Goal: Information Seeking & Learning: Find specific fact

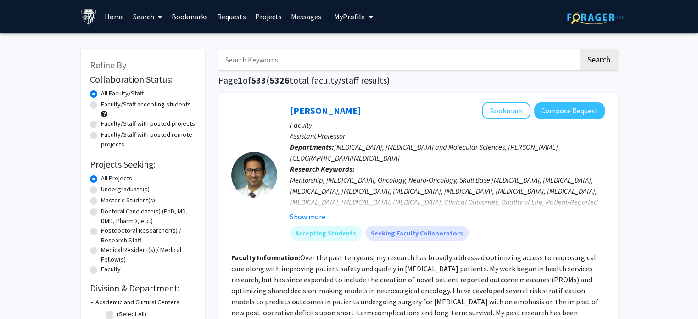
click at [270, 65] on input "Search Keywords" at bounding box center [398, 59] width 360 height 21
type input "kunal"
click at [594, 60] on button "Search" at bounding box center [599, 59] width 38 height 21
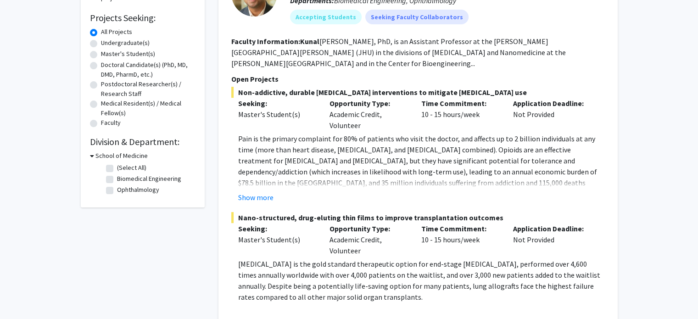
scroll to position [147, 0]
click at [254, 191] on button "Show more" at bounding box center [255, 196] width 35 height 11
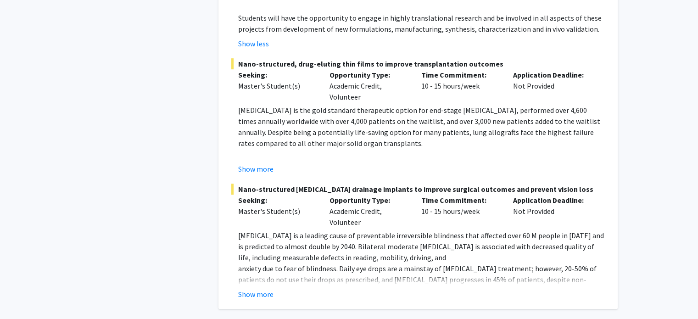
scroll to position [405, 0]
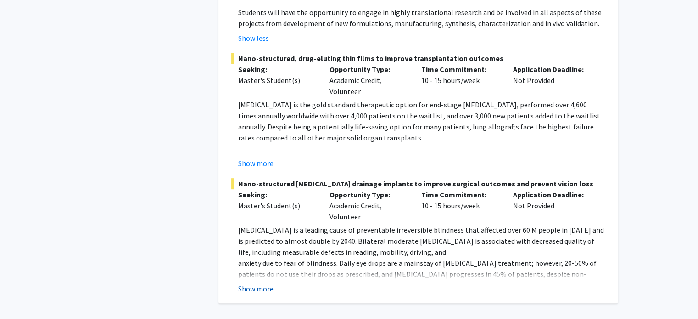
click at [270, 283] on button "Show more" at bounding box center [255, 288] width 35 height 11
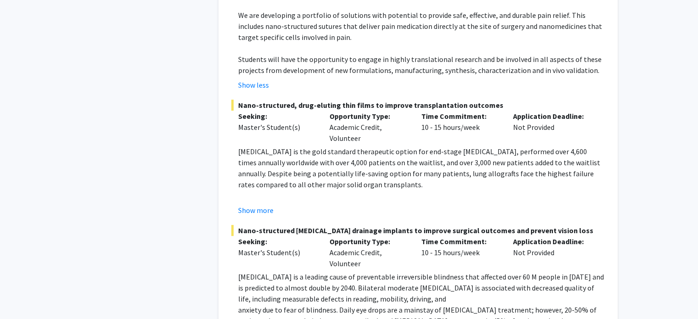
scroll to position [358, 0]
click at [258, 205] on button "Show more" at bounding box center [255, 210] width 35 height 11
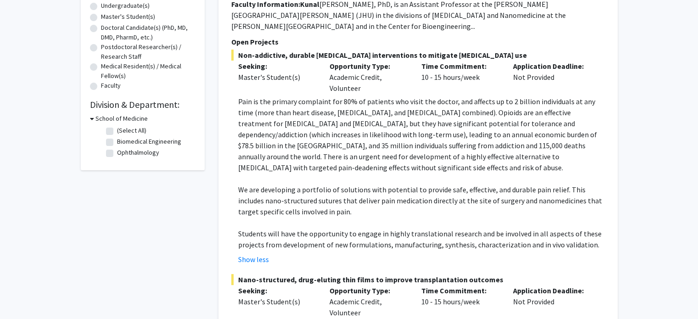
scroll to position [192, 0]
